Goal: Task Accomplishment & Management: Use online tool/utility

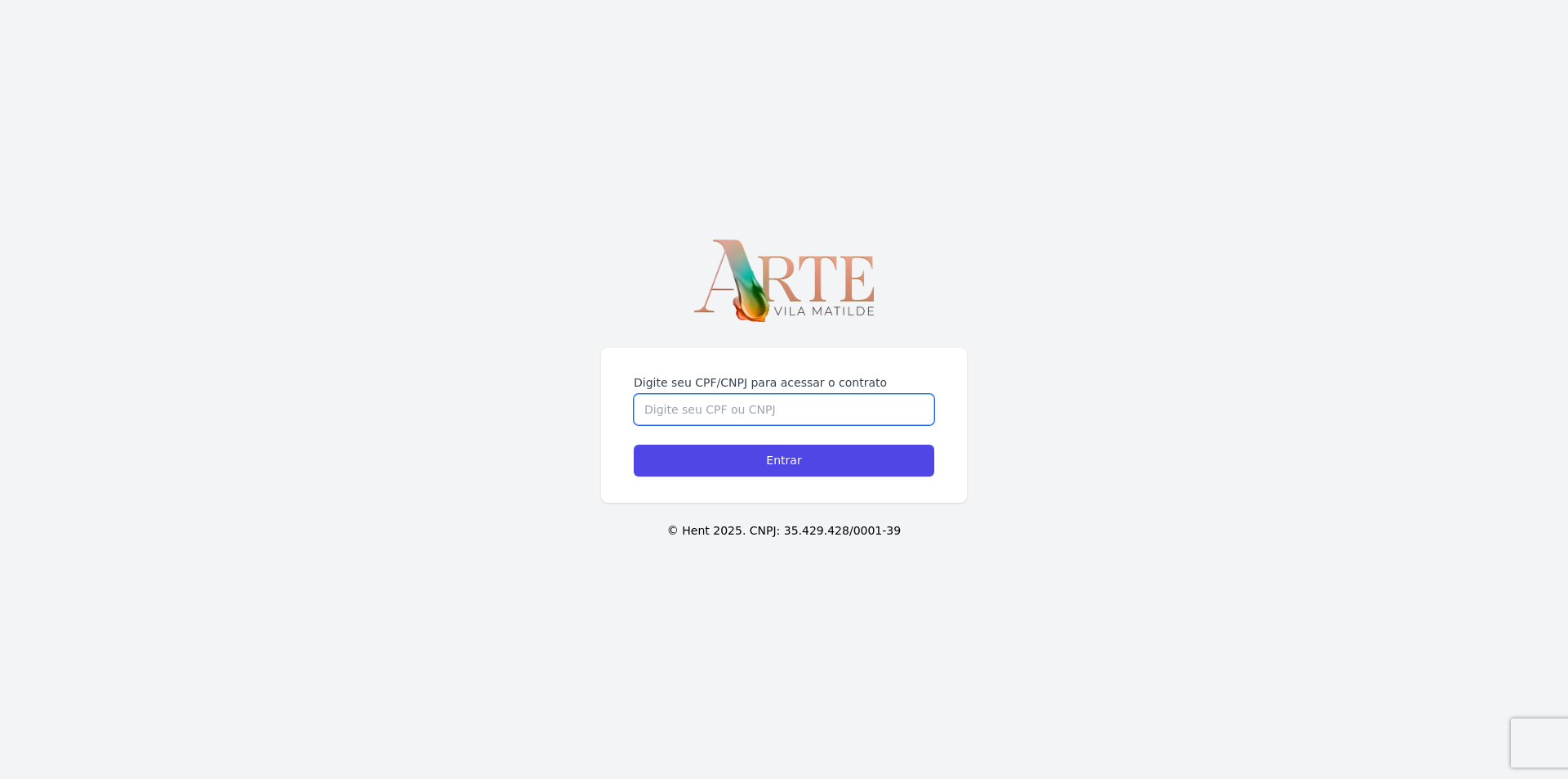
click at [684, 416] on input "Digite seu CPF/CNPJ para acessar o contrato" at bounding box center [784, 409] width 301 height 31
type input "12492854884"
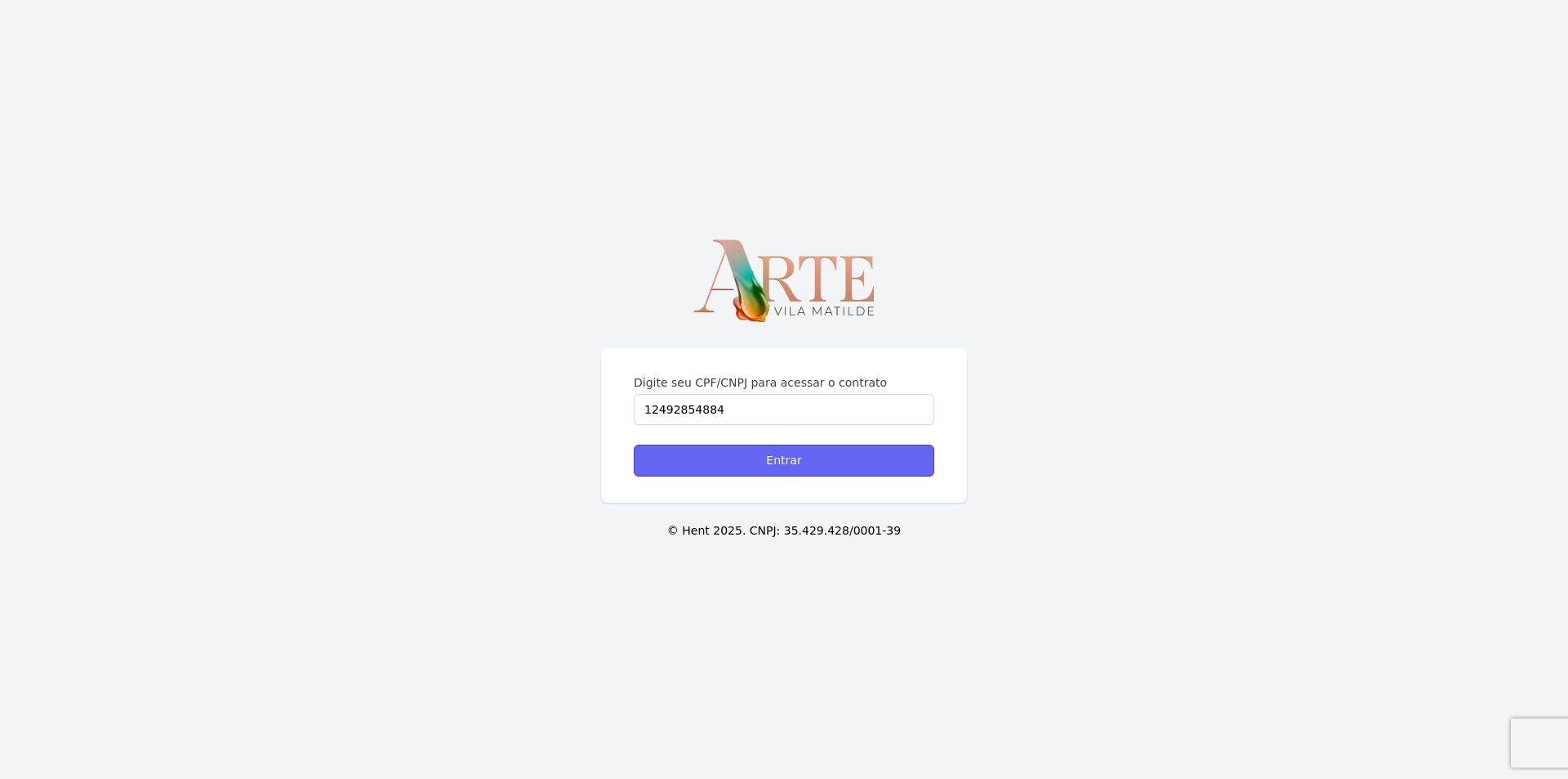
click at [784, 461] on input "Entrar" at bounding box center [784, 461] width 301 height 32
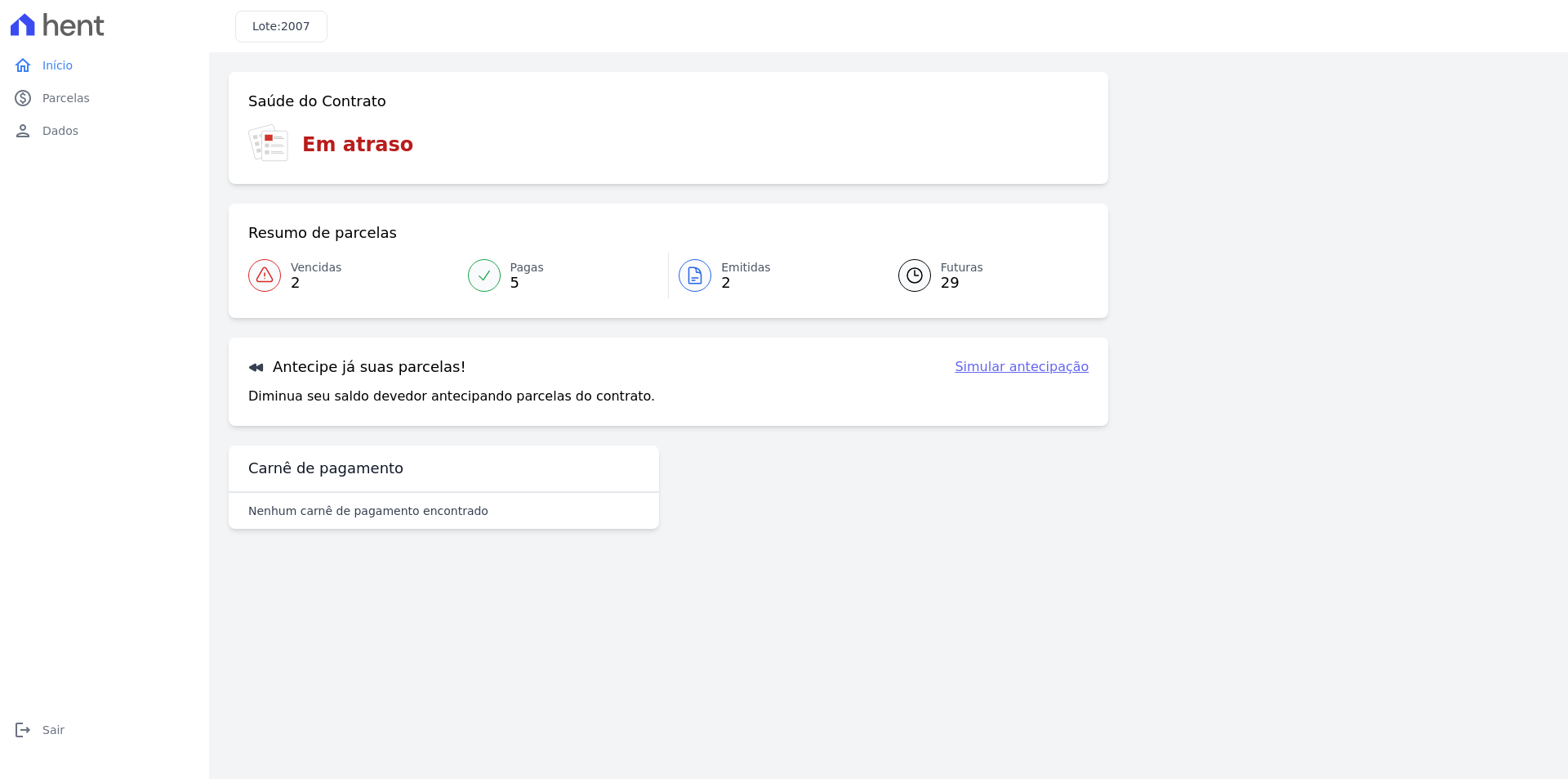
click at [1063, 368] on link "Simular antecipação" at bounding box center [1022, 366] width 134 height 20
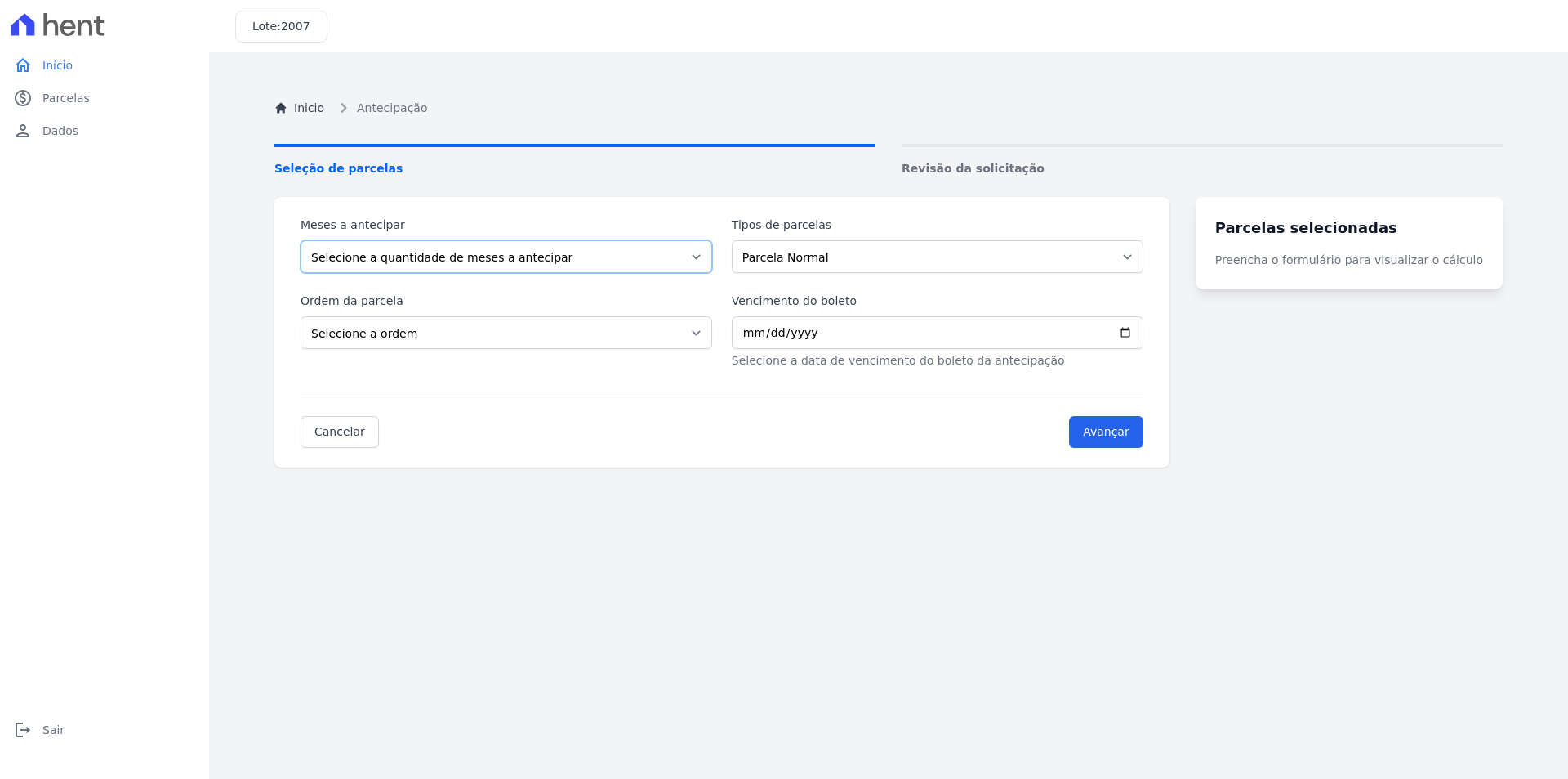
click at [709, 257] on select "Selecione a quantidade de meses a antecipar 1 2 3 4 5 6 7 8 9 10 11 12 13 14 15…" at bounding box center [506, 257] width 412 height 33
select select "26"
click at [301, 240] on select "Selecione a quantidade de meses a antecipar 1 2 3 4 5 6 7 8 9 10 11 12 13 14 15…" at bounding box center [506, 257] width 412 height 33
click at [709, 332] on select "Selecione a ordem Últimas parcelas Primeiras parcelas" at bounding box center [506, 332] width 412 height 33
click at [683, 564] on div "Inicio Antecipação Seleção de parcelas Revisão da solicitação Meses a antecipar…" at bounding box center [889, 461] width 1255 height 779
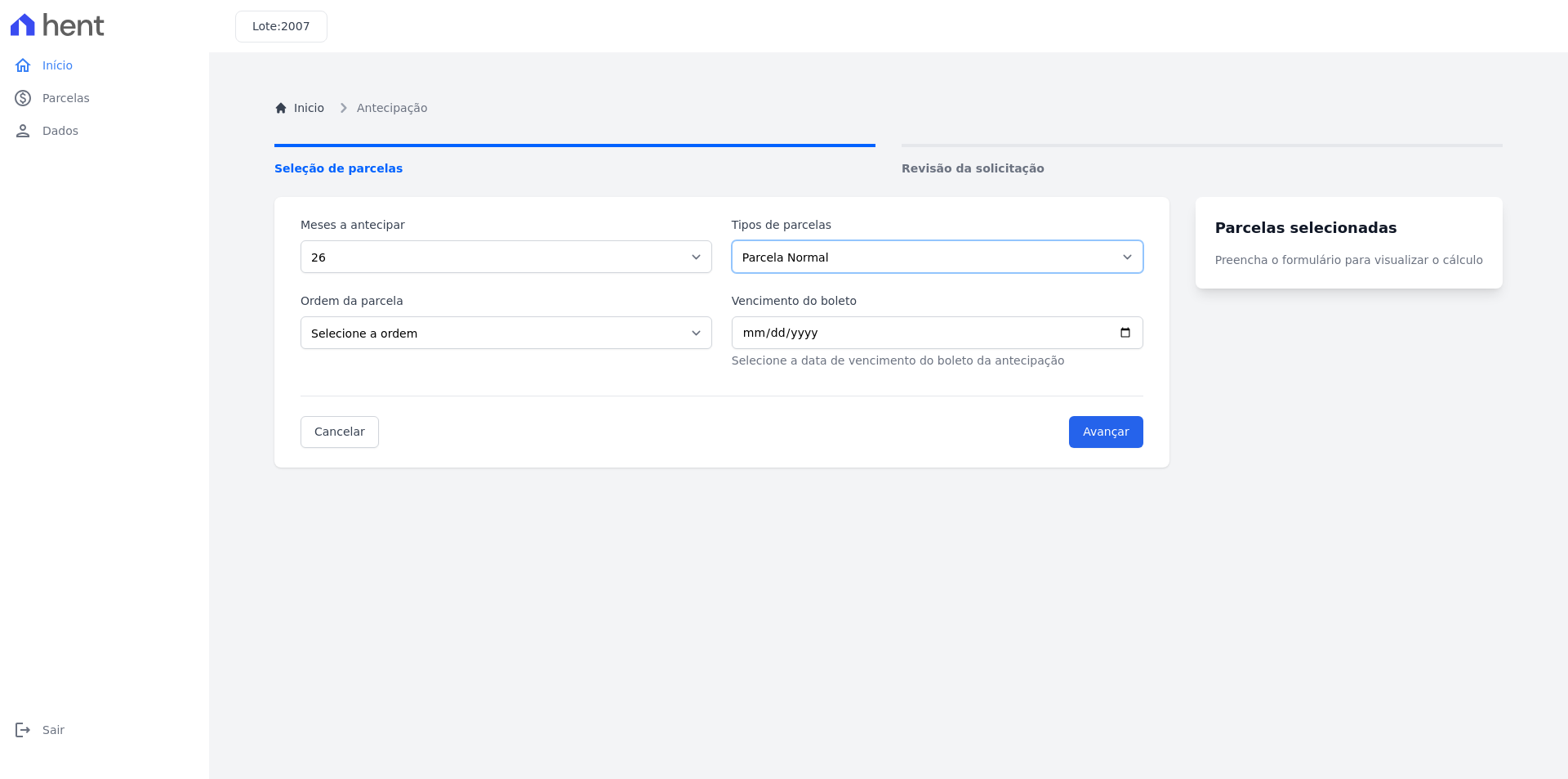
click at [1143, 260] on select "Parcela Normal Financiamento CEF Intercalada" at bounding box center [937, 257] width 412 height 33
click at [1343, 446] on turbo-frame "Parcelas selecionadas Preencha o formulário para visualizar o cálculo" at bounding box center [1349, 332] width 308 height 271
drag, startPoint x: 1138, startPoint y: 429, endPoint x: 1159, endPoint y: 475, distance: 50.6
click at [1137, 430] on input "Avançar" at bounding box center [1106, 432] width 75 height 32
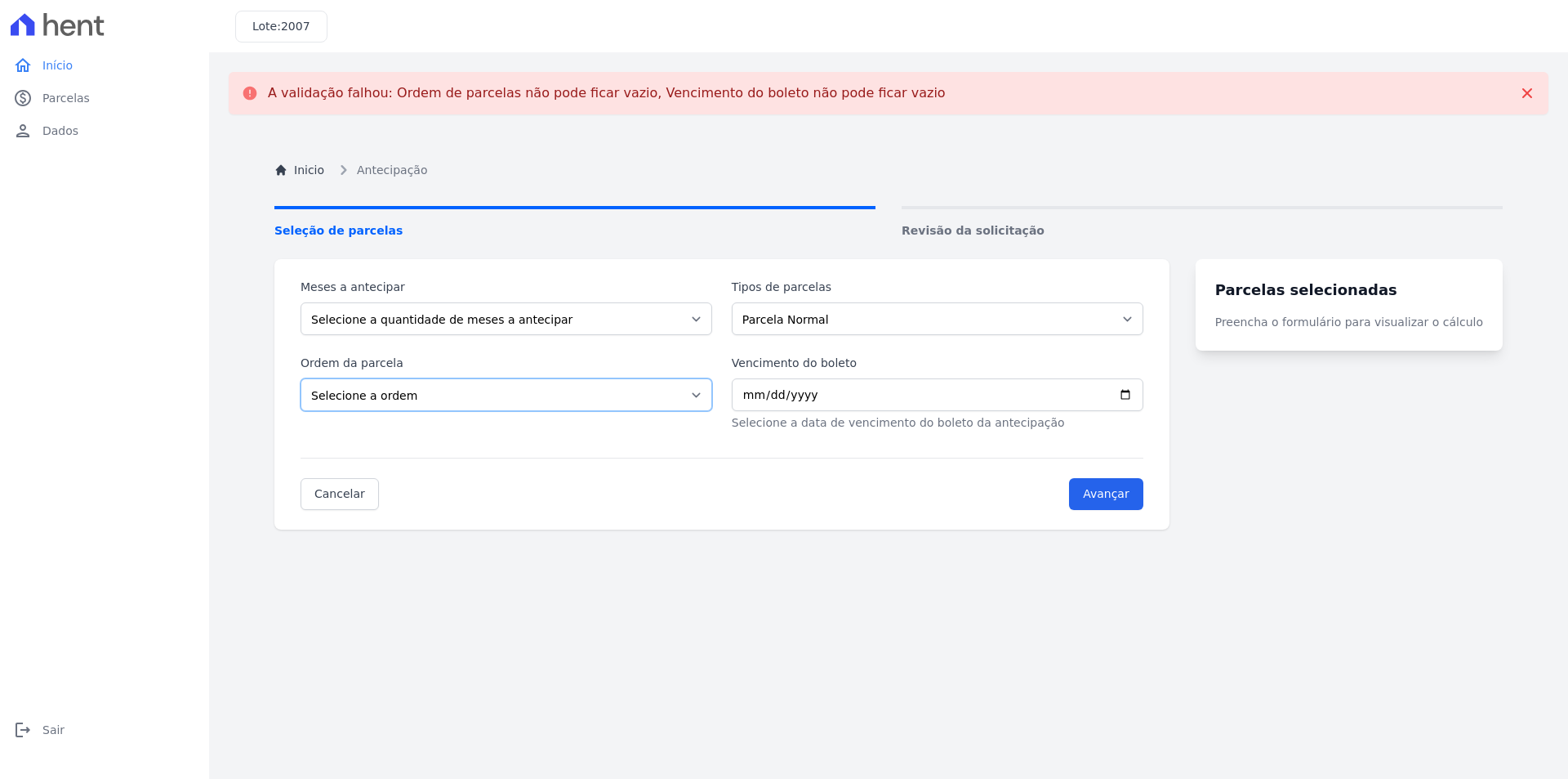
click at [712, 395] on select "Selecione a ordem Últimas parcelas Primeiras parcelas" at bounding box center [506, 395] width 412 height 33
select select "ending"
click at [301, 379] on select "Selecione a ordem Últimas parcelas Primeiras parcelas" at bounding box center [506, 395] width 412 height 33
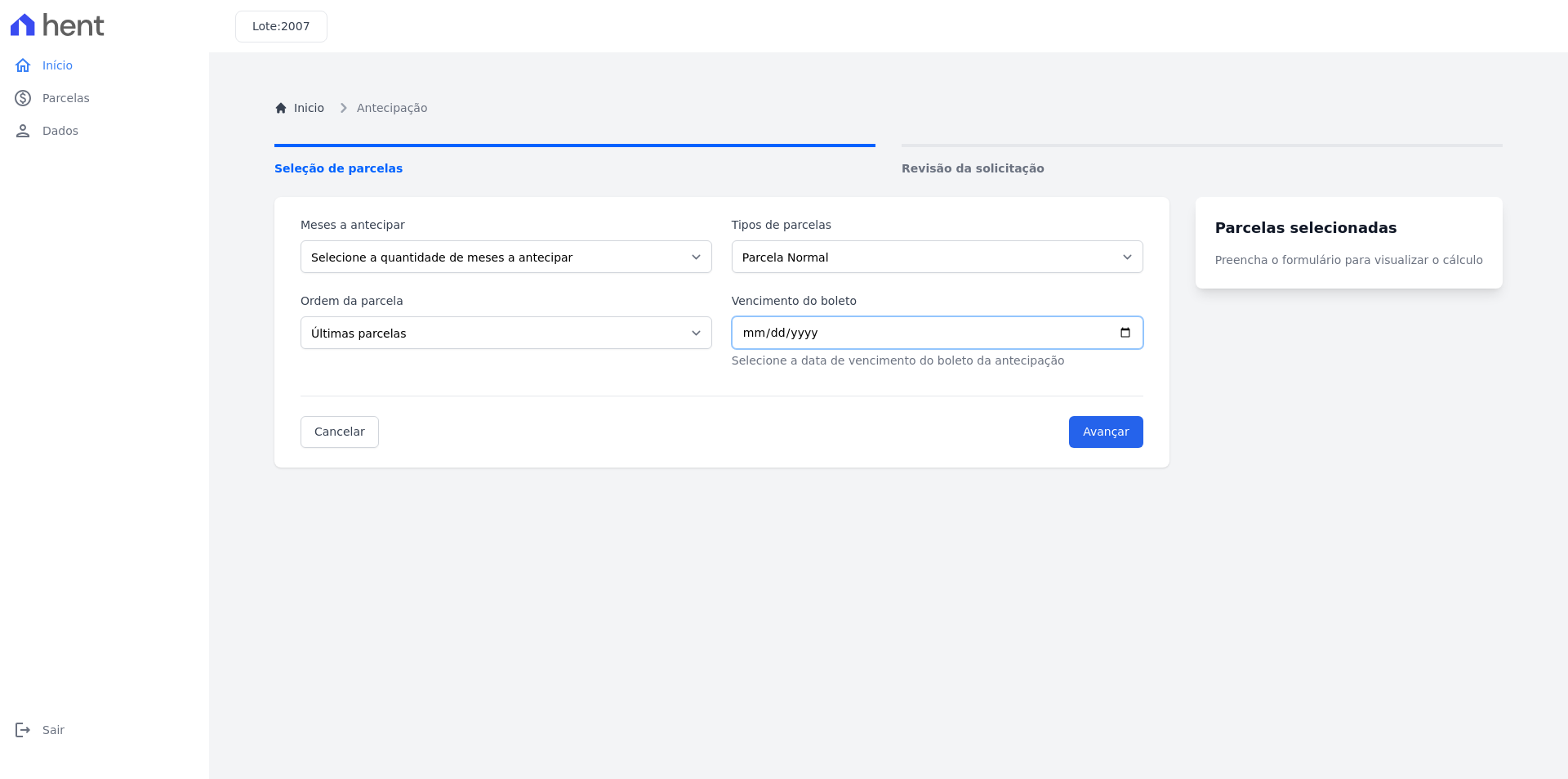
click at [880, 342] on input "Vencimento do boleto" at bounding box center [937, 332] width 412 height 33
click at [1143, 337] on input "Vencimento do boleto" at bounding box center [937, 332] width 412 height 33
type input "2025-10-25"
click at [1143, 434] on input "Avançar" at bounding box center [1106, 432] width 75 height 32
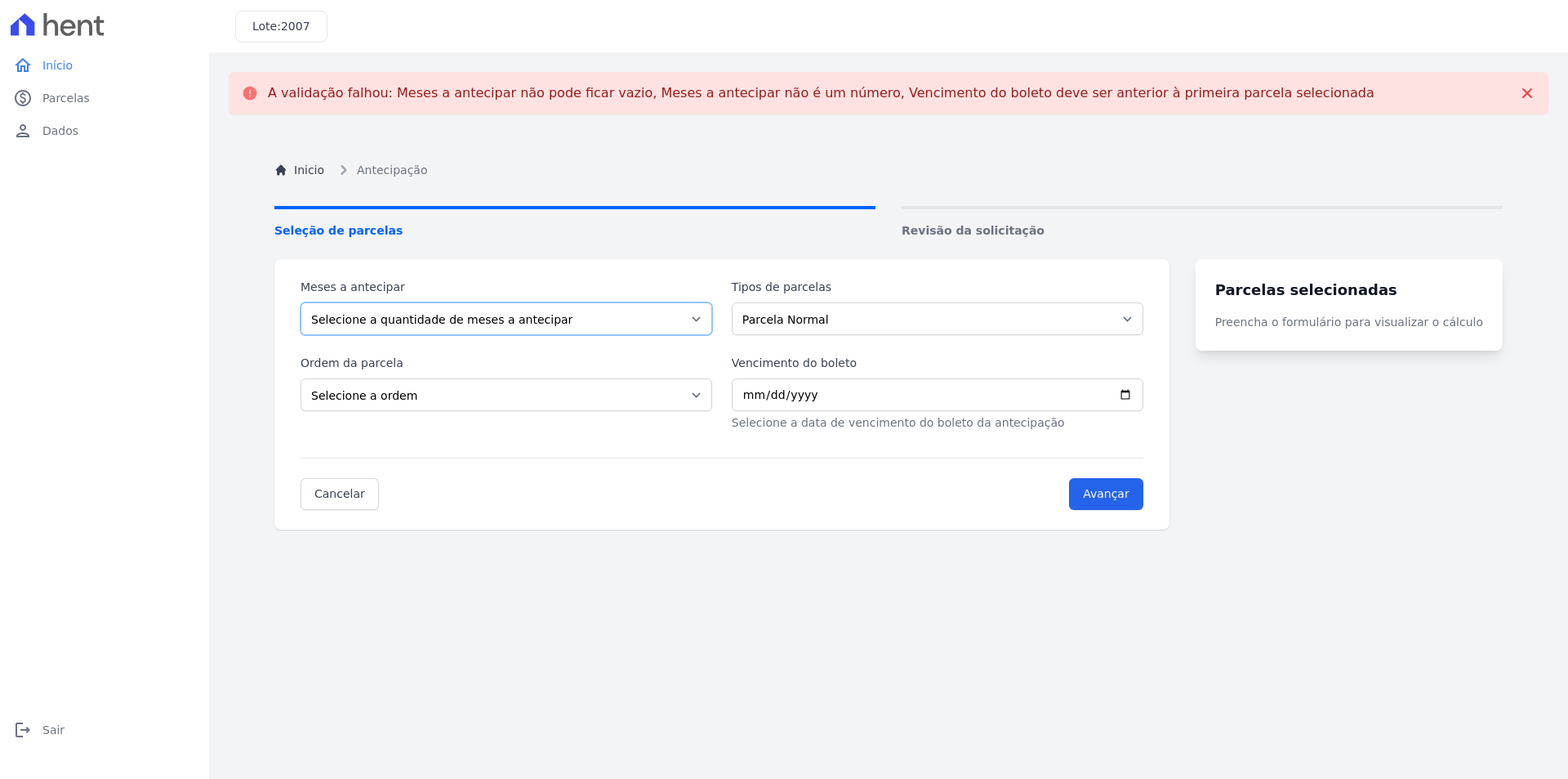
click at [713, 320] on select "Selecione a quantidade de meses a antecipar 1 2 3 4 5 6 7 8 9 10 11 12 13 14 15…" at bounding box center [506, 318] width 412 height 33
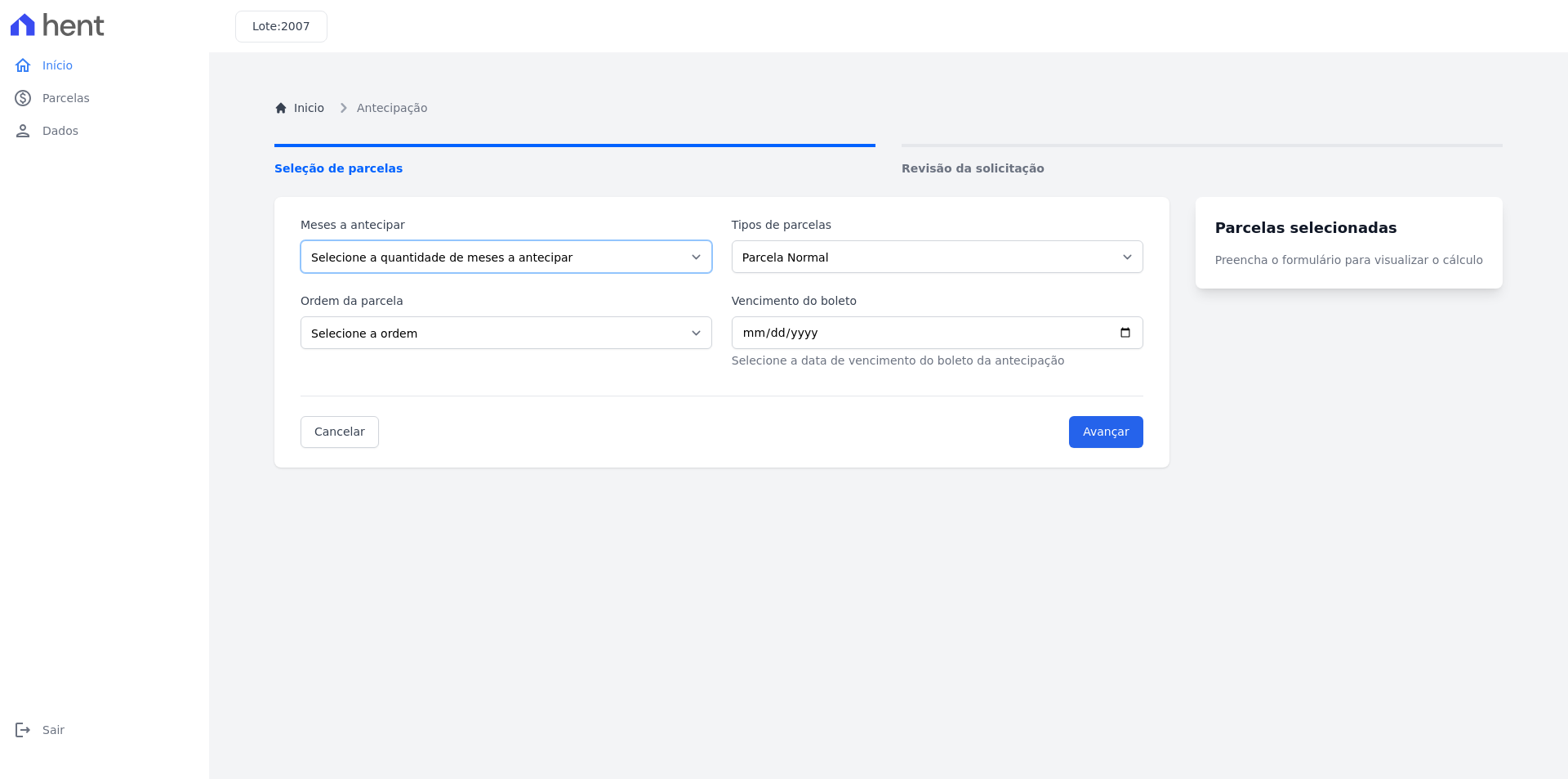
select select "26"
click at [301, 240] on select "Selecione a quantidade de meses a antecipar 1 2 3 4 5 6 7 8 9 10 11 12 13 14 15…" at bounding box center [506, 257] width 412 height 33
click at [712, 334] on select "Selecione a ordem Últimas parcelas Primeiras parcelas" at bounding box center [506, 332] width 412 height 33
select select "ending"
click at [301, 316] on select "Selecione a ordem Últimas parcelas Primeiras parcelas" at bounding box center [506, 332] width 412 height 33
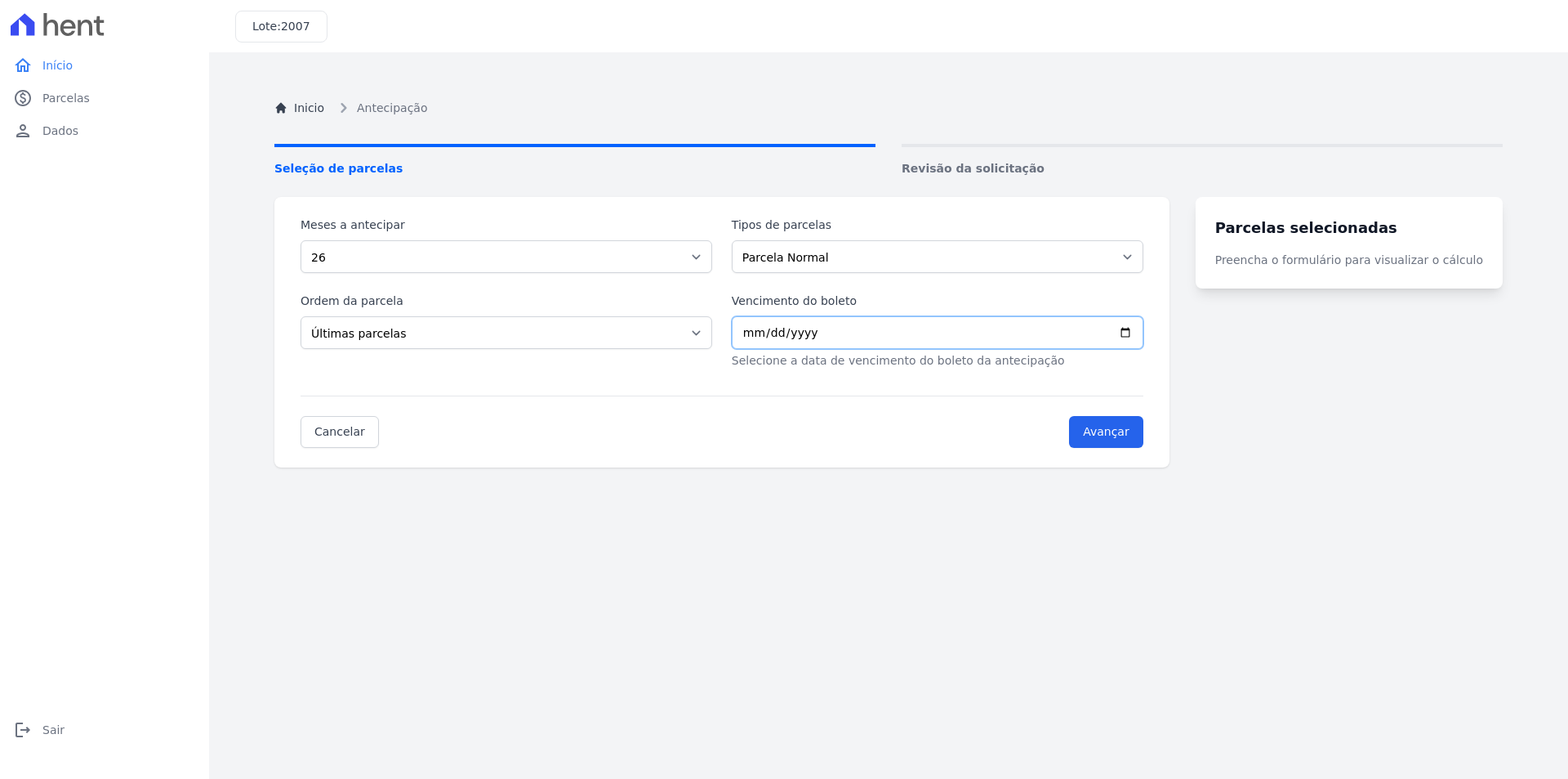
click at [1143, 329] on input "Vencimento do boleto" at bounding box center [937, 332] width 412 height 33
type input "2025-10-25"
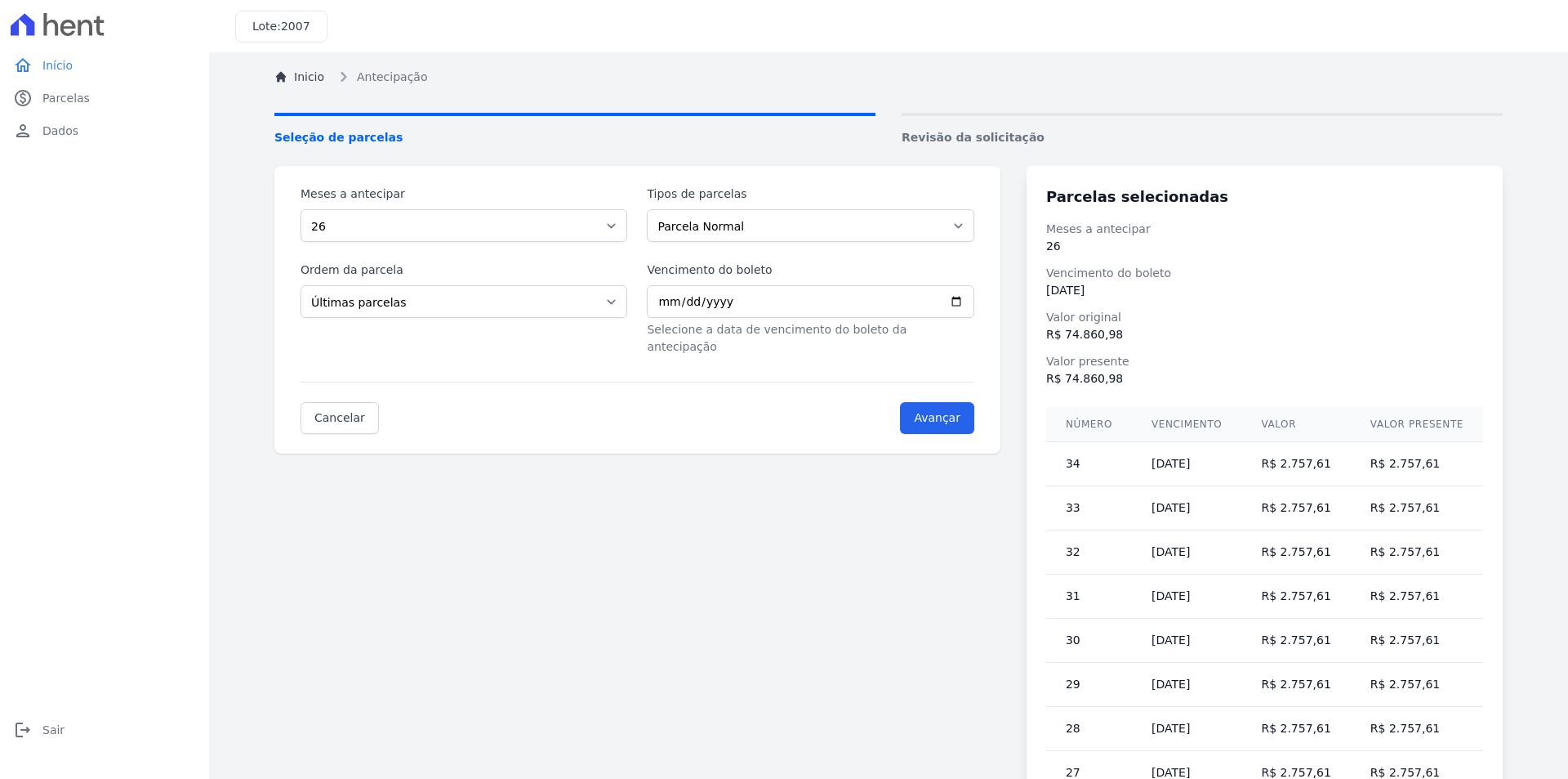
scroll to position [13, 0]
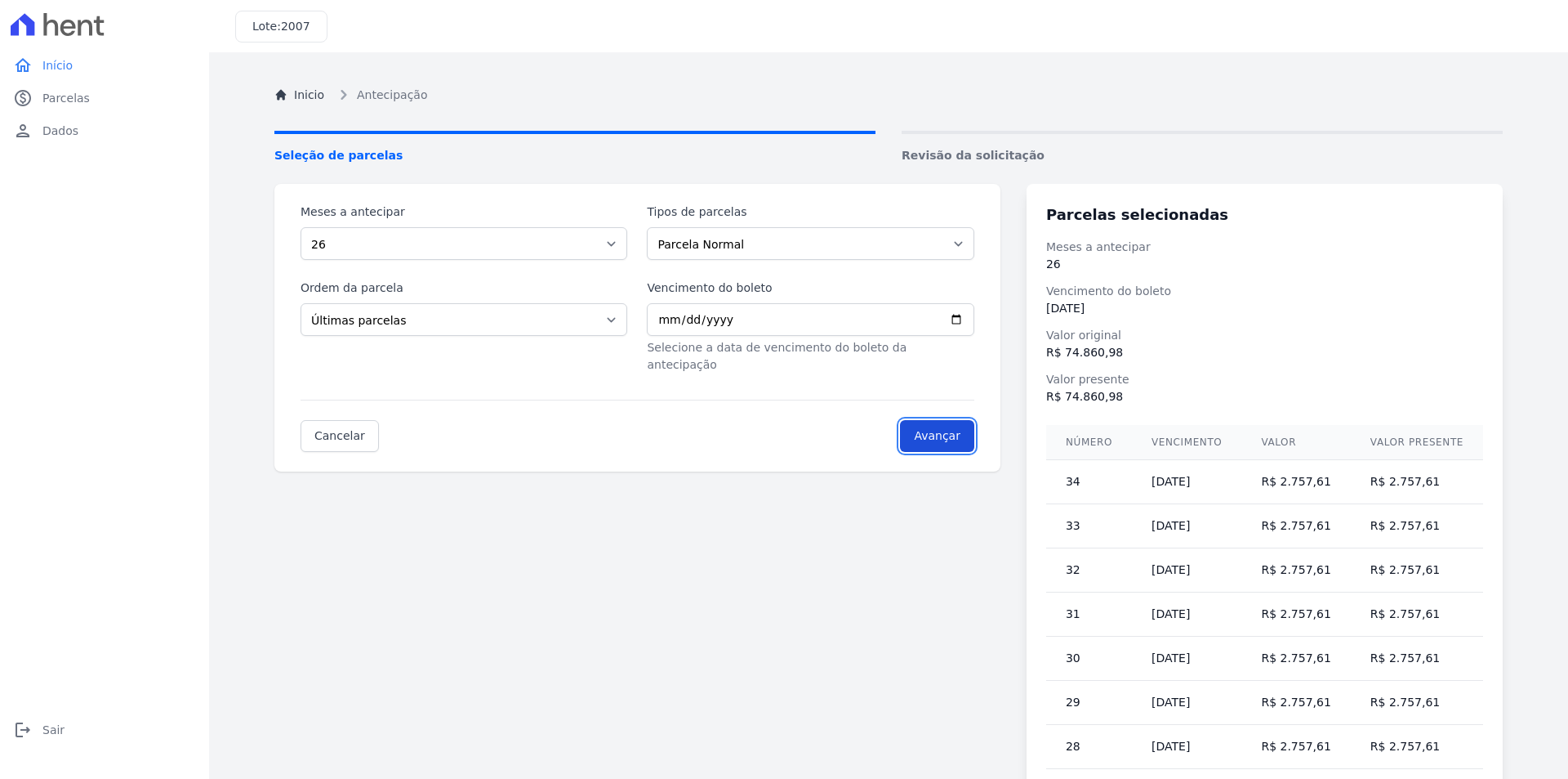
click at [960, 420] on input "Avançar" at bounding box center [937, 436] width 75 height 32
